Goal: Task Accomplishment & Management: Manage account settings

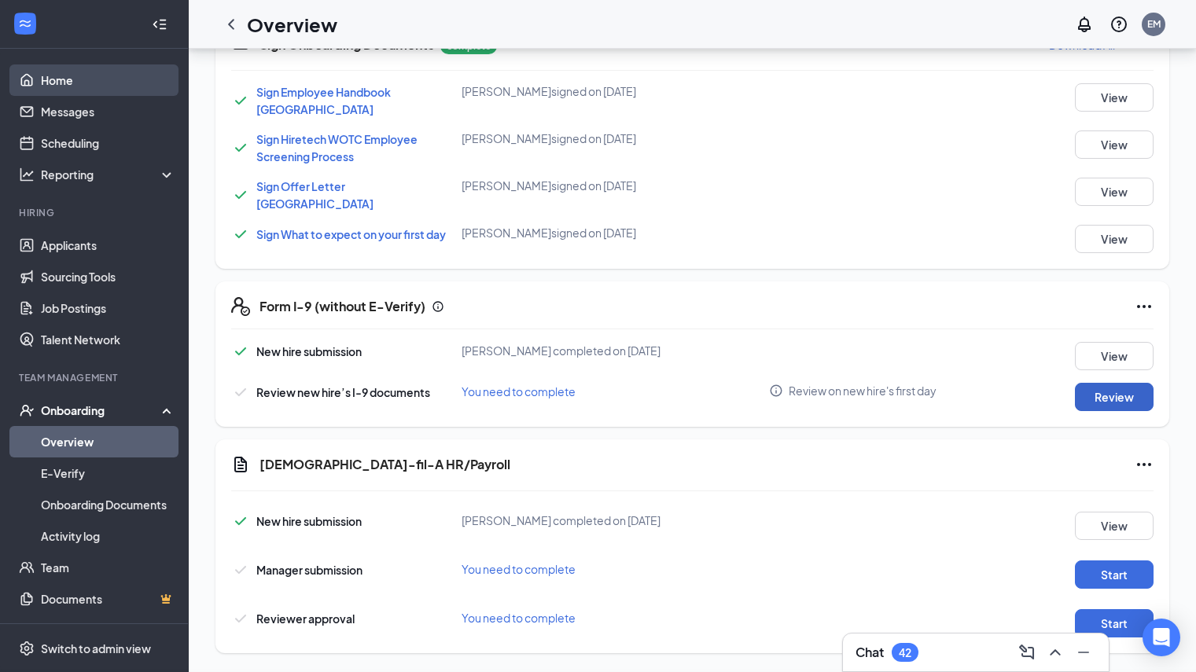
scroll to position [799, 0]
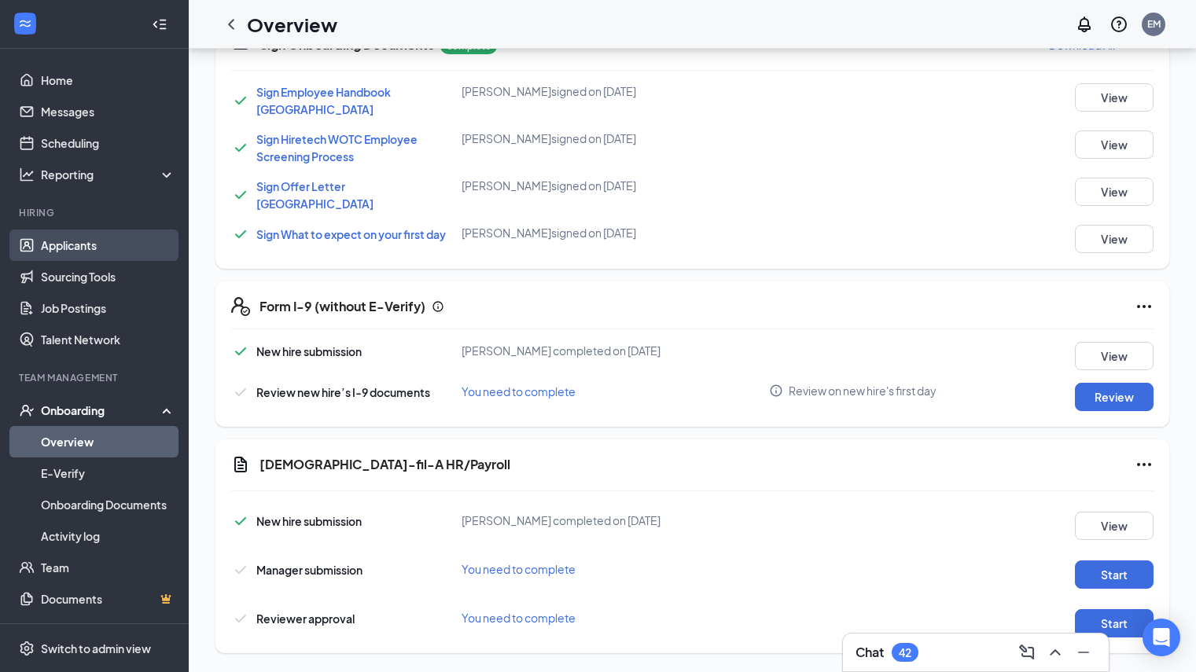
click at [94, 256] on link "Applicants" at bounding box center [108, 245] width 134 height 31
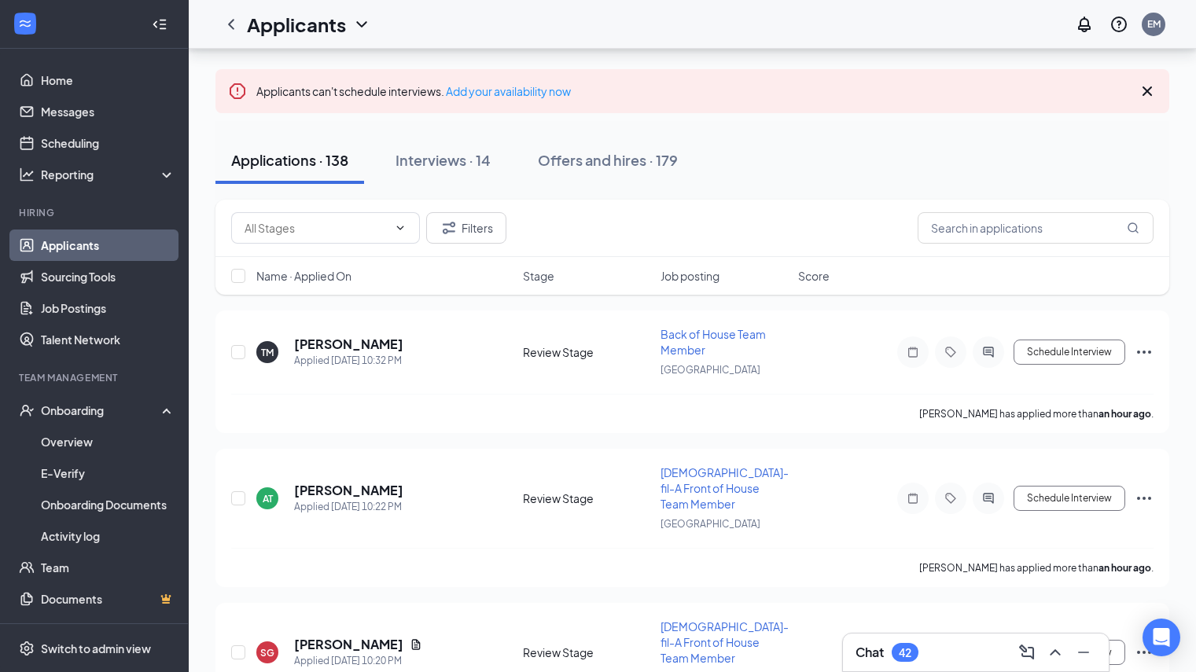
scroll to position [122, 0]
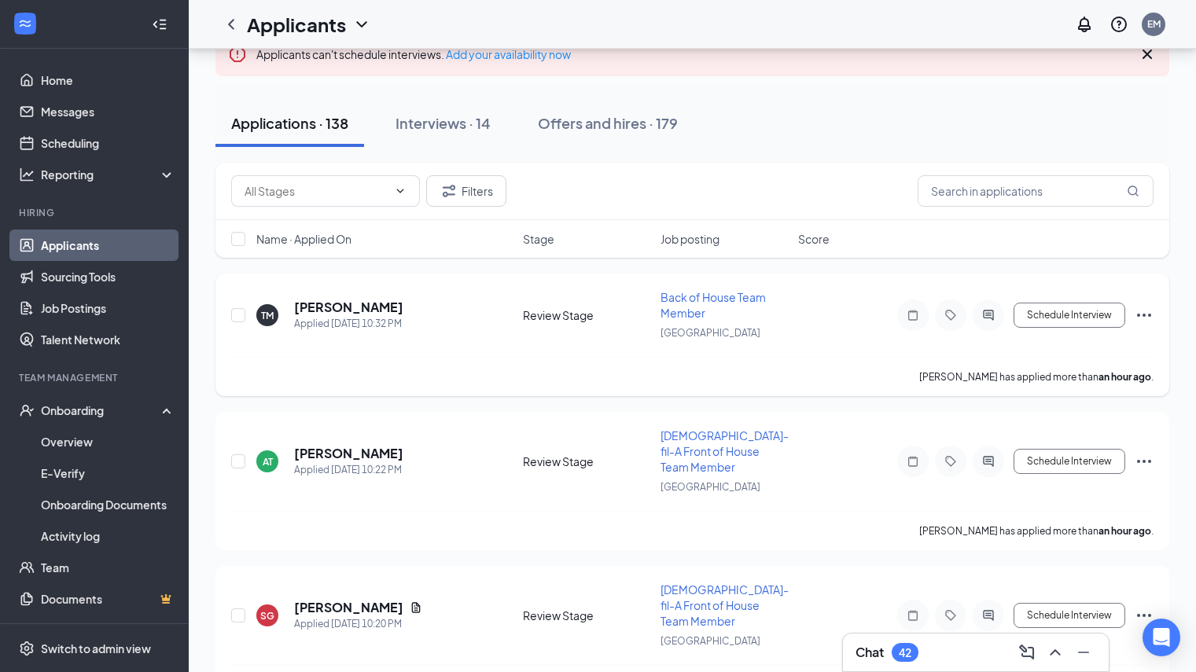
click at [720, 294] on span "Back of House Team Member" at bounding box center [713, 305] width 105 height 30
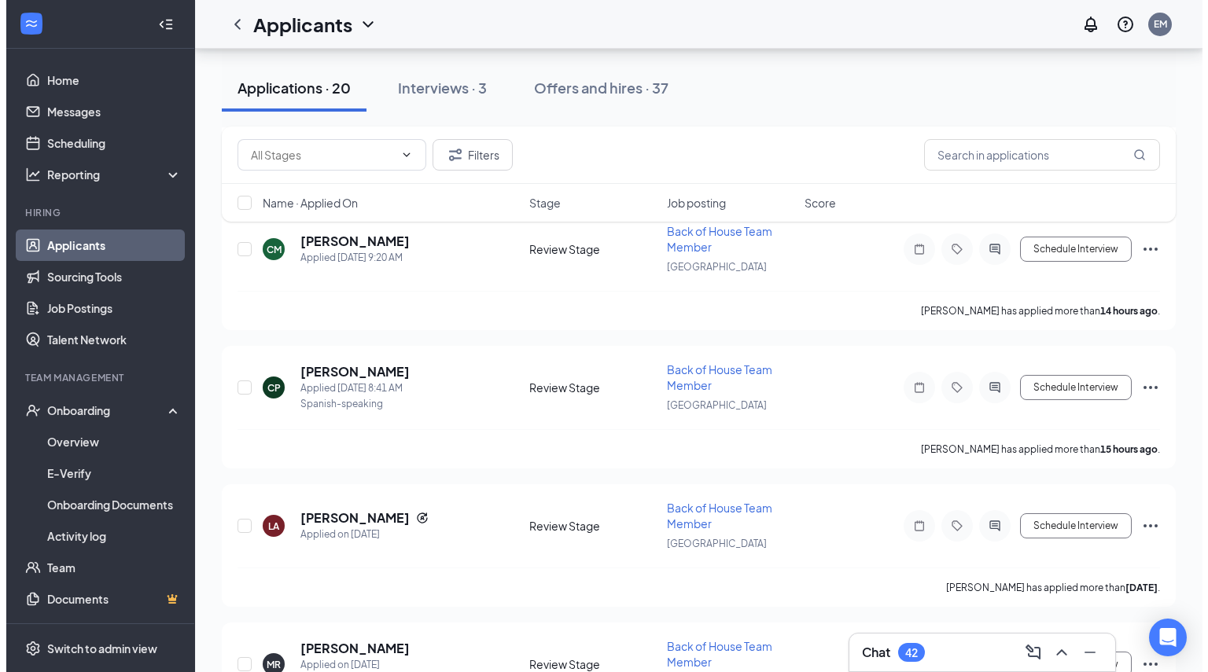
scroll to position [338, 0]
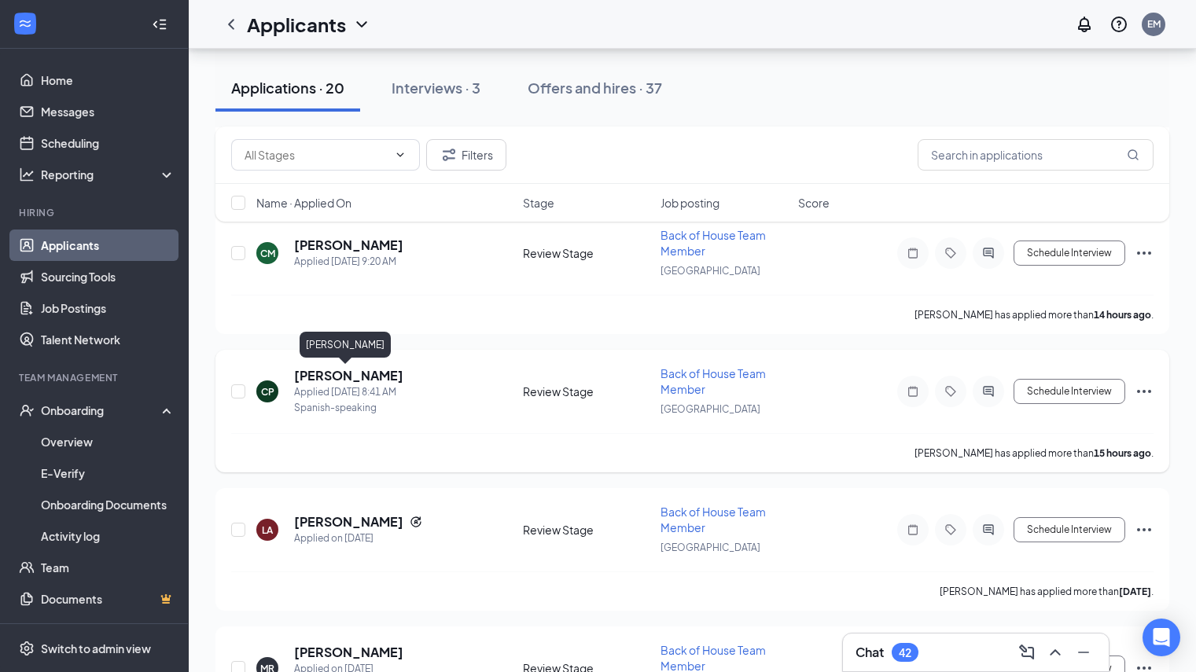
click at [358, 375] on h5 "[PERSON_NAME]" at bounding box center [348, 375] width 109 height 17
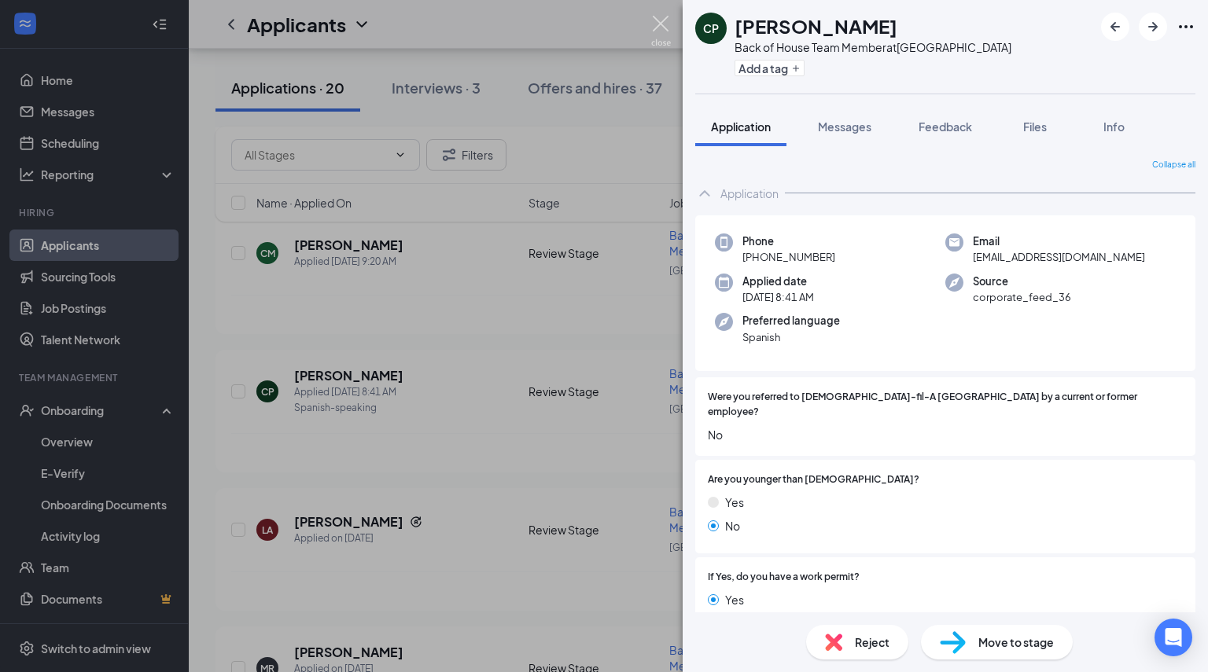
click at [660, 24] on img at bounding box center [661, 31] width 20 height 31
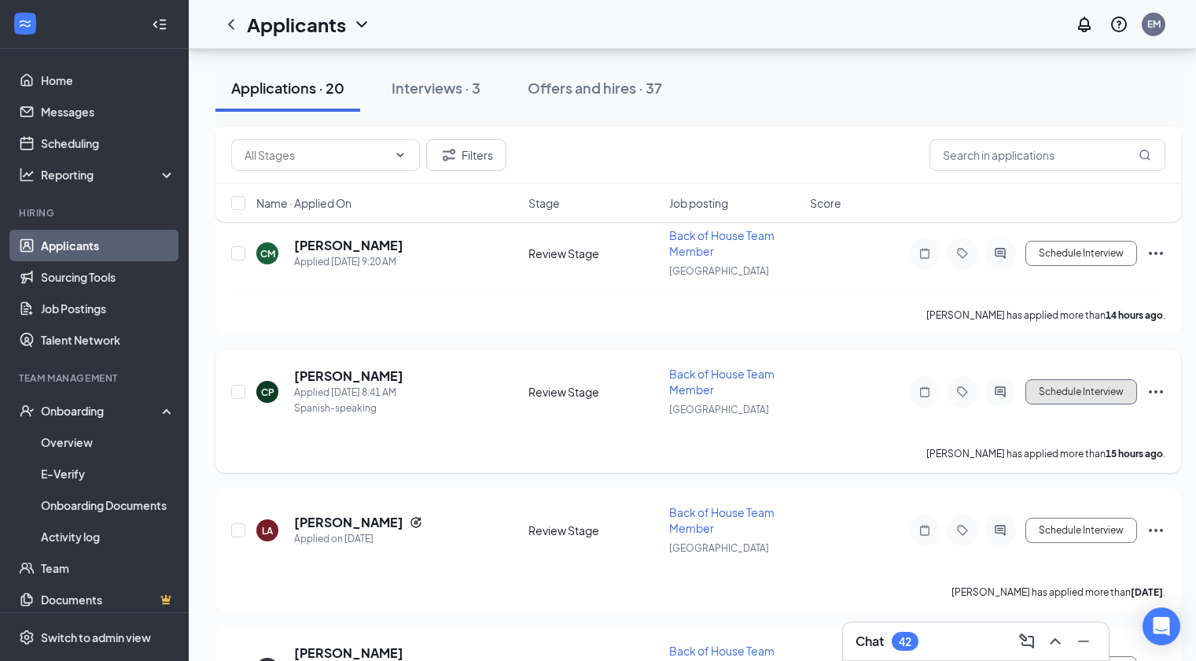
click at [1067, 395] on button "Schedule Interview" at bounding box center [1082, 391] width 112 height 25
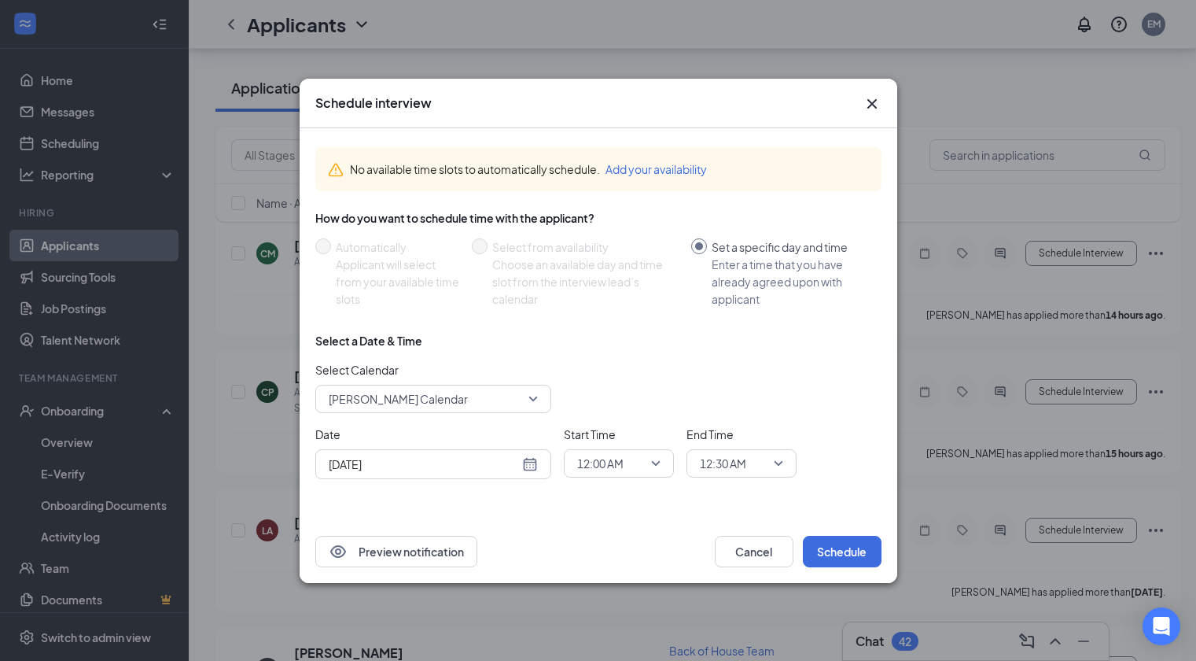
click at [616, 455] on span "12:00 AM" at bounding box center [600, 463] width 46 height 24
click at [610, 333] on span "02:00 PM" at bounding box center [600, 333] width 46 height 17
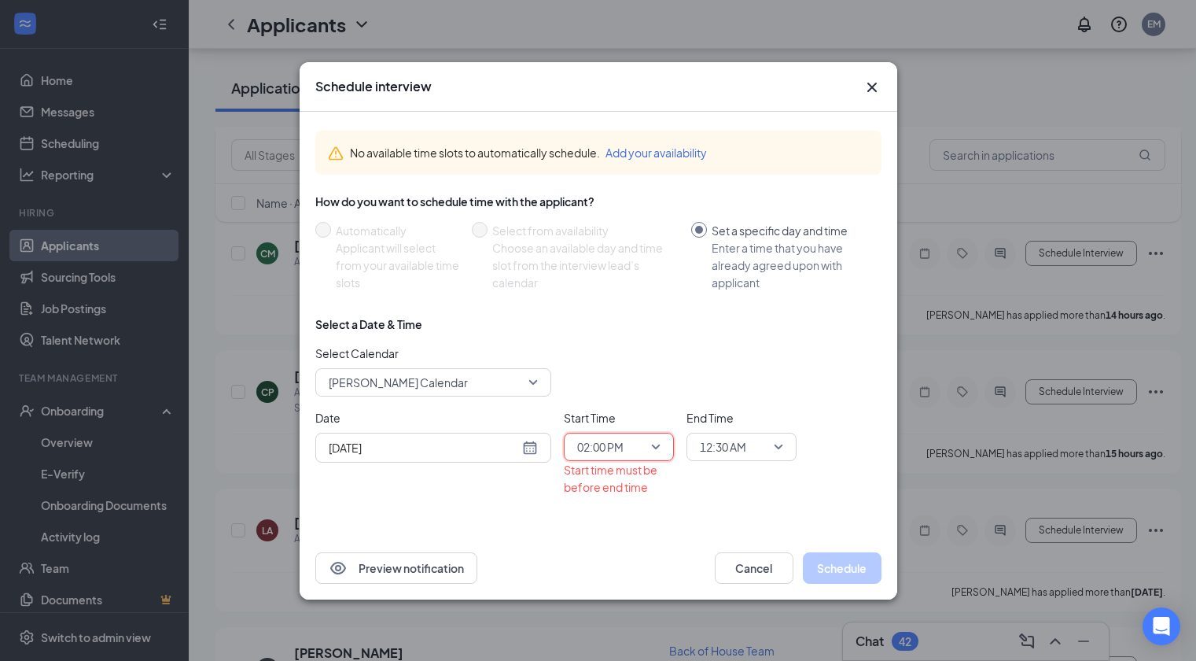
click at [728, 448] on span "12:30 AM" at bounding box center [723, 447] width 46 height 24
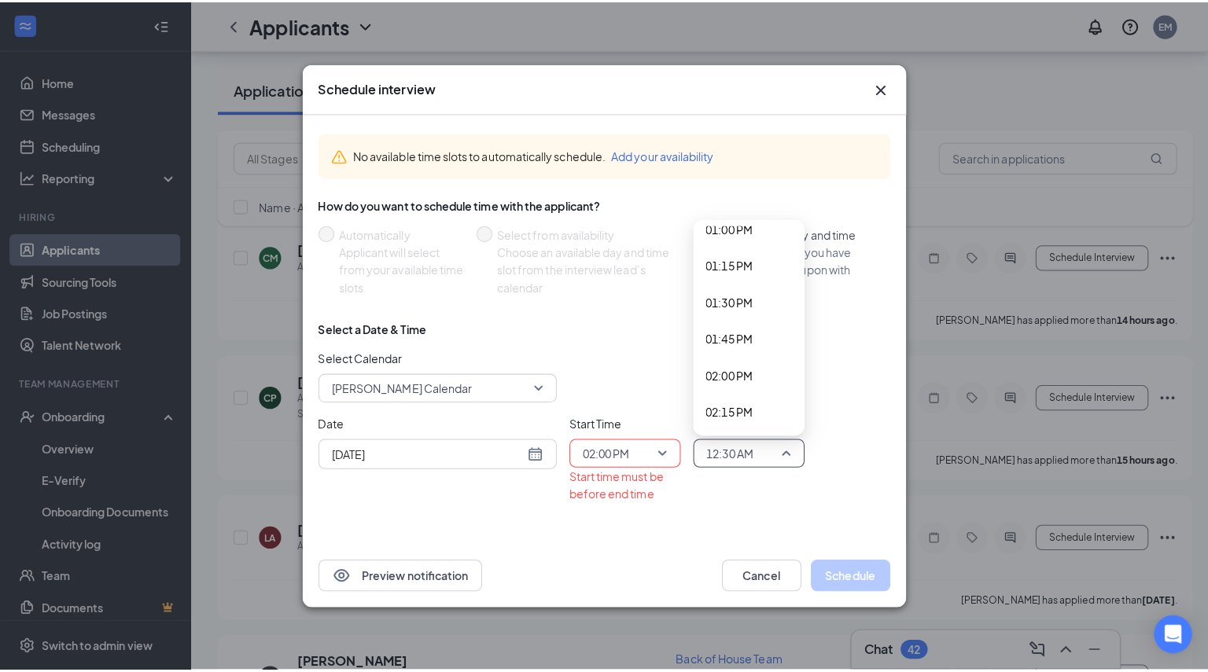
scroll to position [1972, 0]
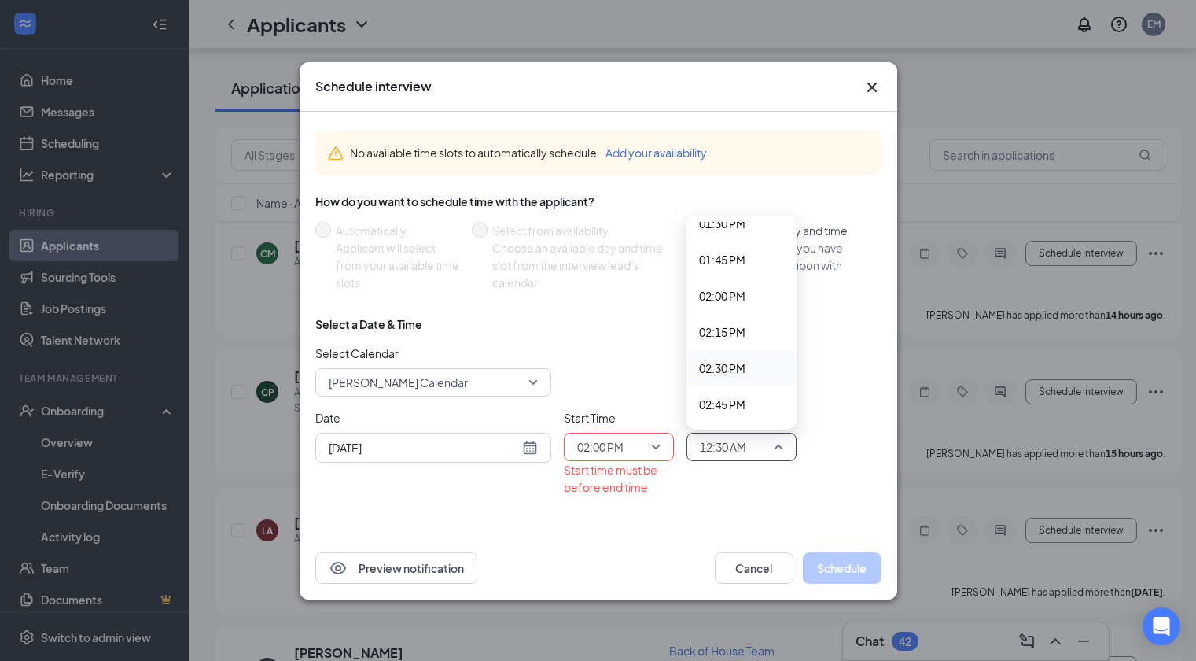
click at [720, 364] on span "02:30 PM" at bounding box center [722, 367] width 46 height 17
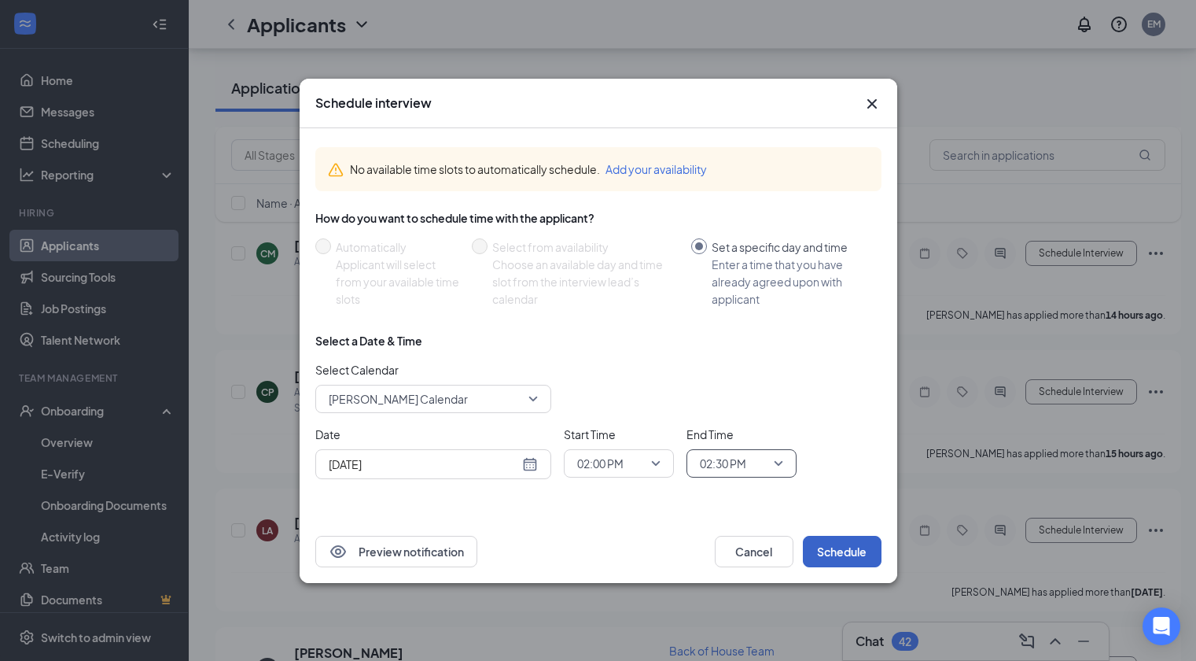
click at [857, 556] on button "Schedule" at bounding box center [842, 551] width 79 height 31
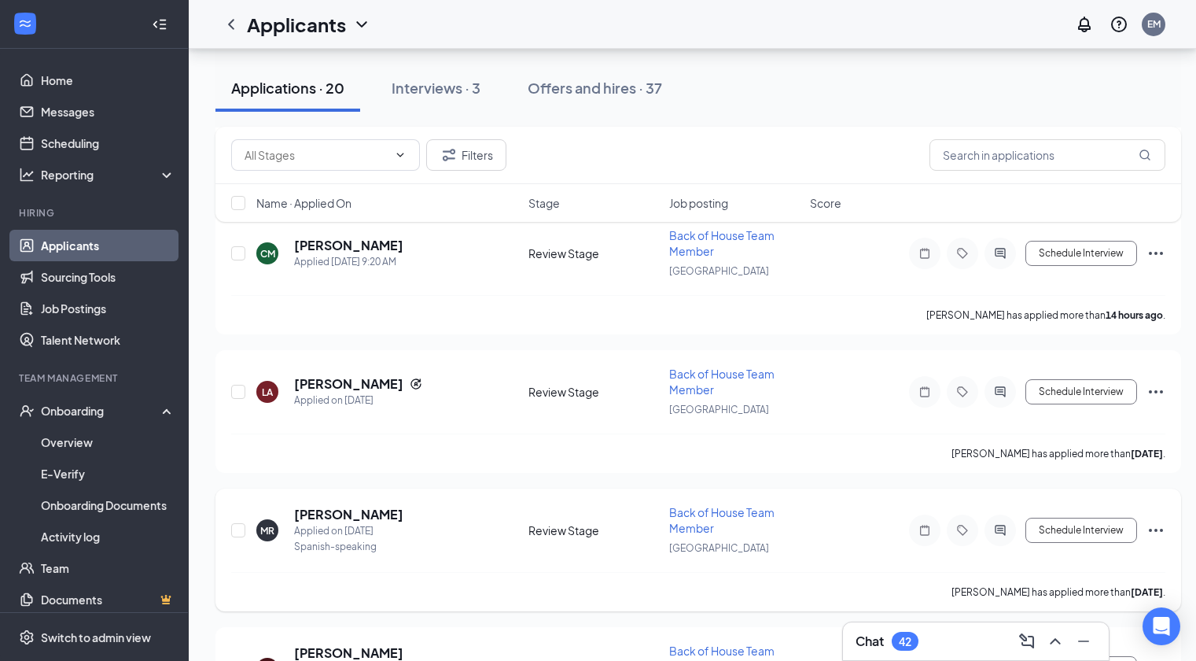
click at [357, 510] on h5 "[PERSON_NAME]" at bounding box center [348, 514] width 109 height 17
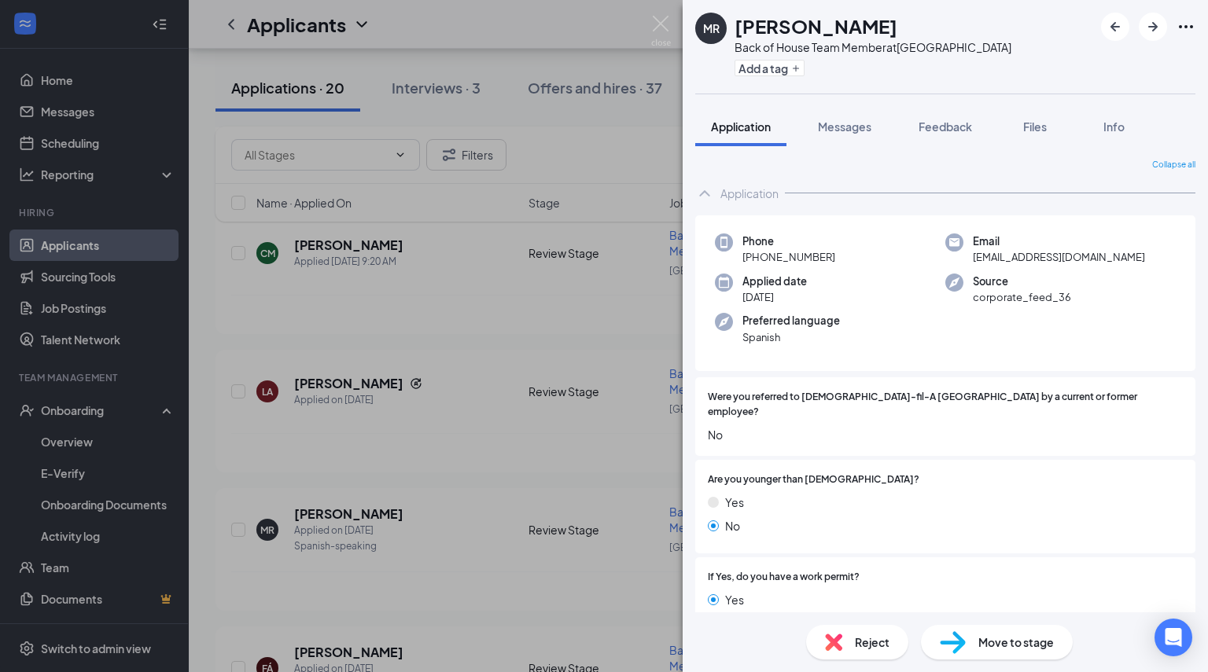
click at [1119, 428] on span "No" at bounding box center [945, 434] width 475 height 17
click at [666, 24] on img at bounding box center [661, 31] width 20 height 31
